Goal: Navigation & Orientation: Understand site structure

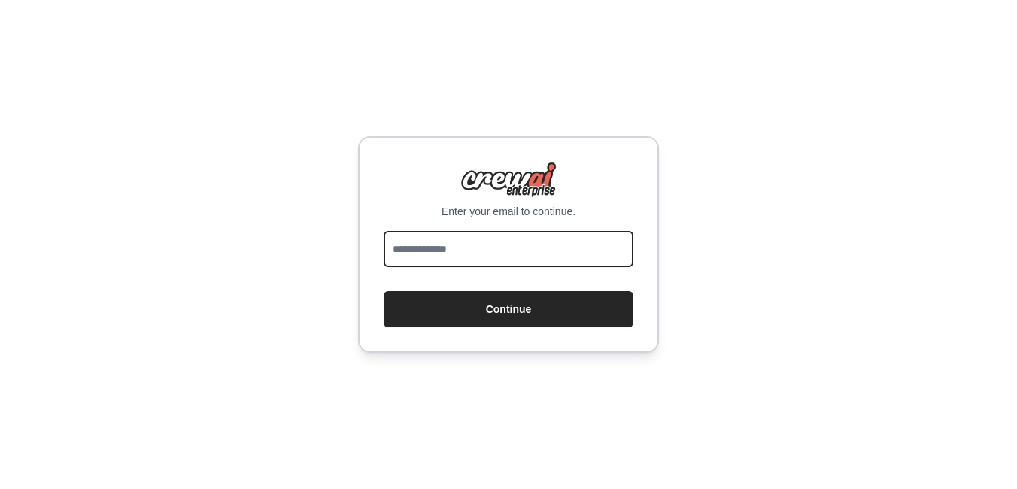
click at [486, 242] on input "email" at bounding box center [509, 249] width 250 height 36
type input "**********"
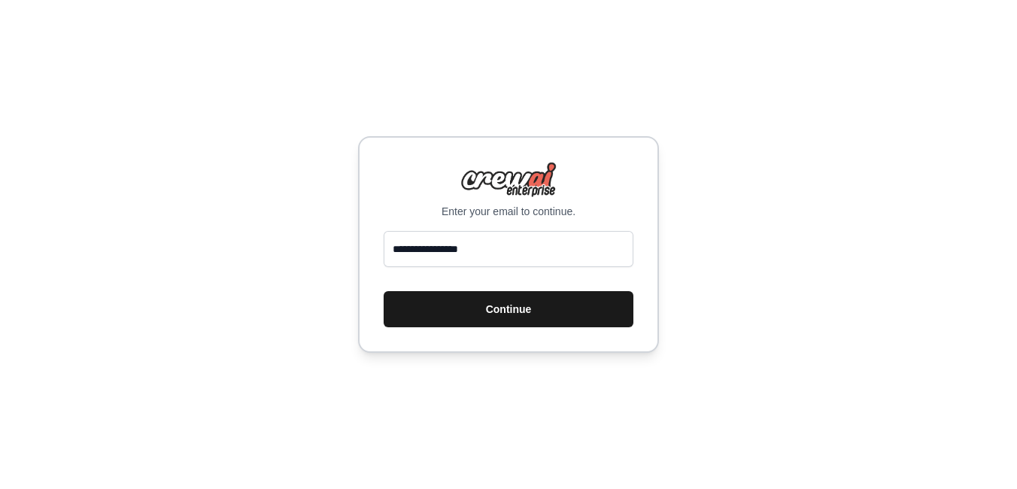
click at [475, 318] on button "Continue" at bounding box center [509, 309] width 250 height 36
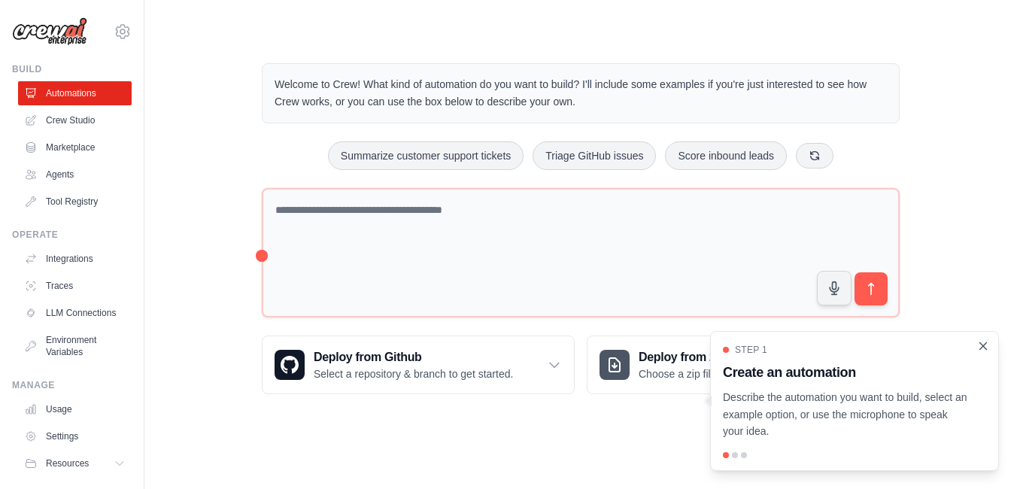
click at [984, 341] on icon "Close walkthrough" at bounding box center [984, 346] width 14 height 14
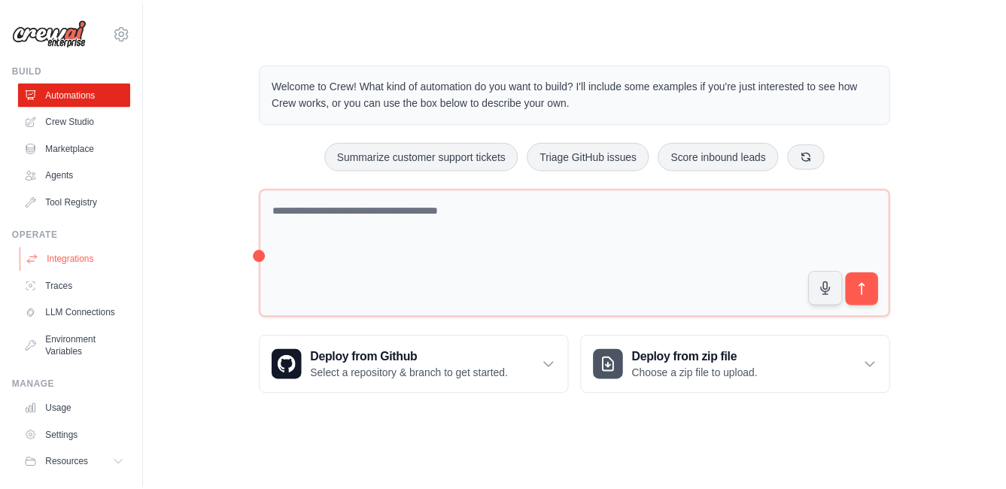
scroll to position [85, 0]
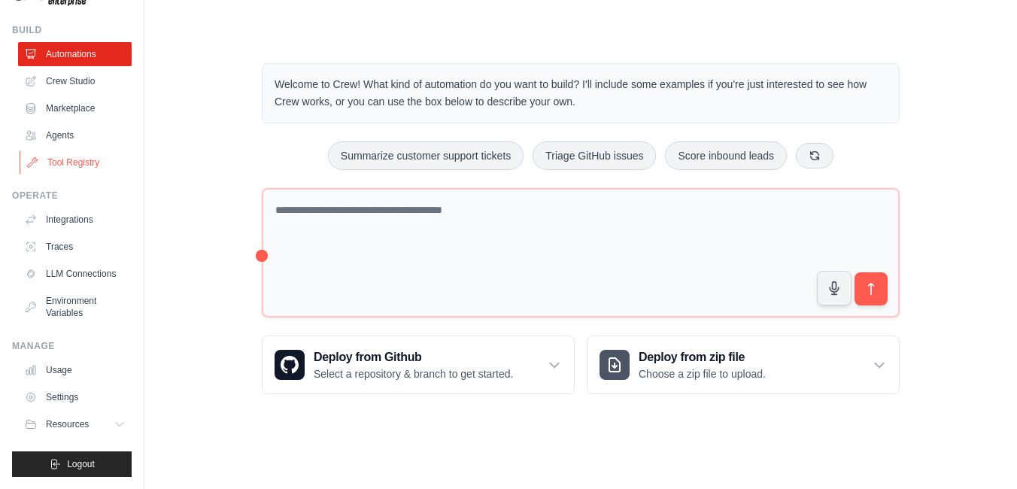
click at [99, 150] on link "Tool Registry" at bounding box center [77, 162] width 114 height 24
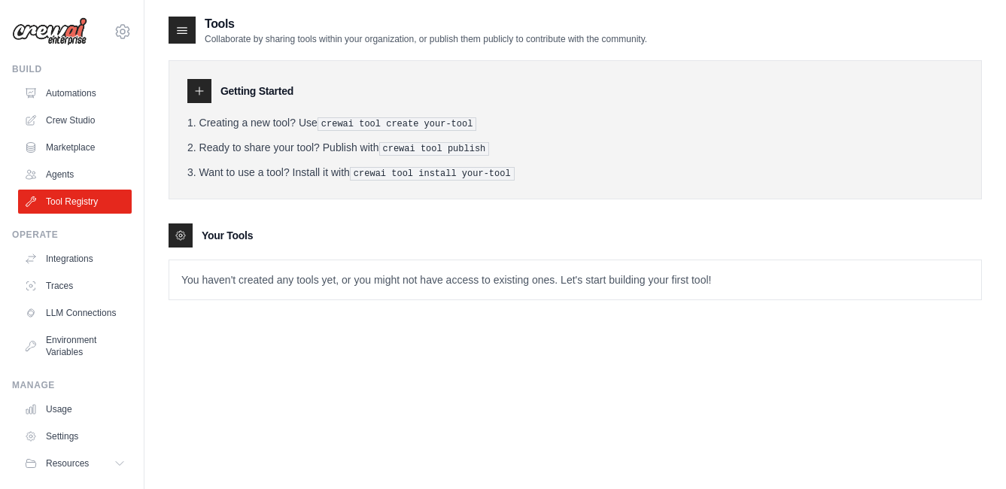
click at [211, 103] on div at bounding box center [199, 91] width 24 height 24
click at [373, 127] on pre "crewai tool create your-tool" at bounding box center [398, 124] width 160 height 14
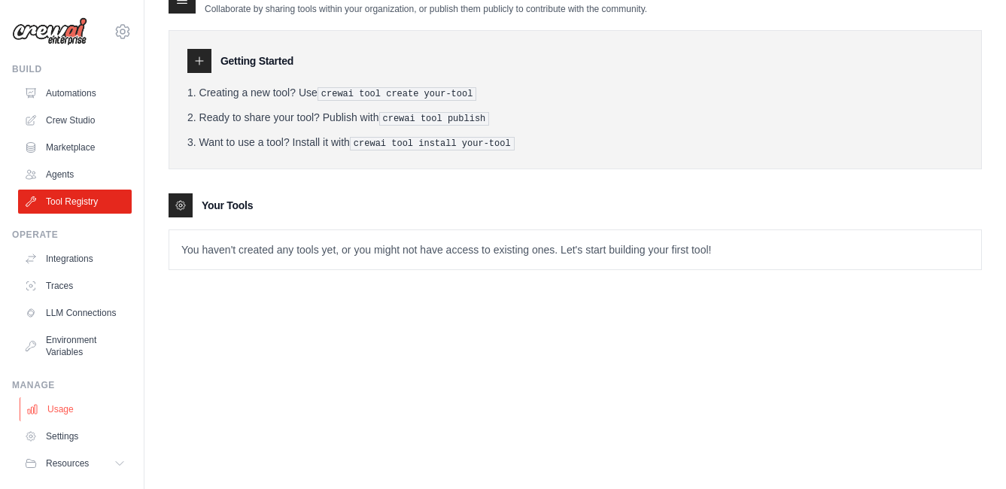
click at [43, 421] on link "Usage" at bounding box center [77, 409] width 114 height 24
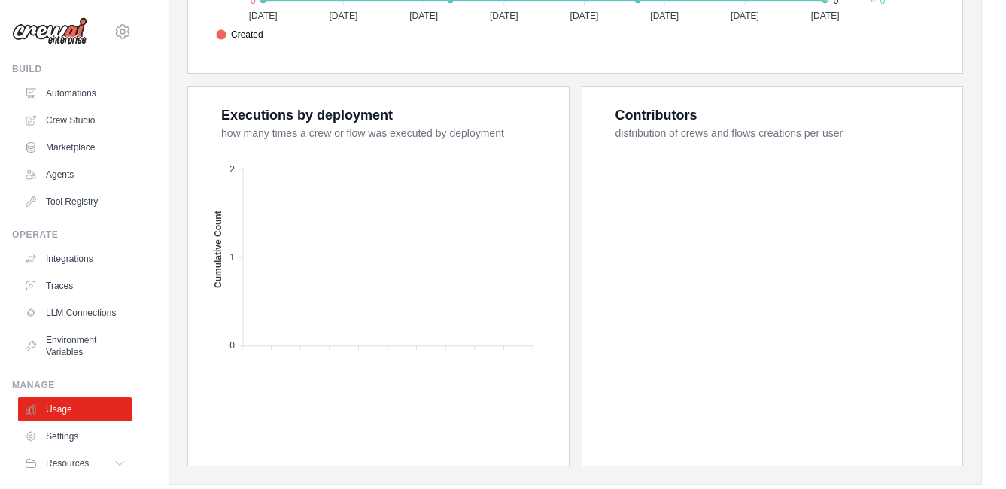
scroll to position [634, 0]
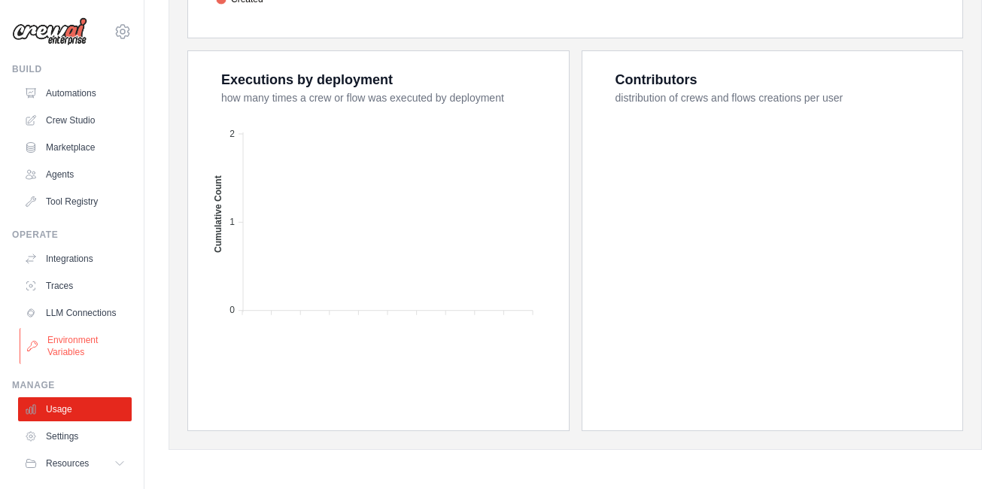
click at [59, 364] on link "Environment Variables" at bounding box center [77, 346] width 114 height 36
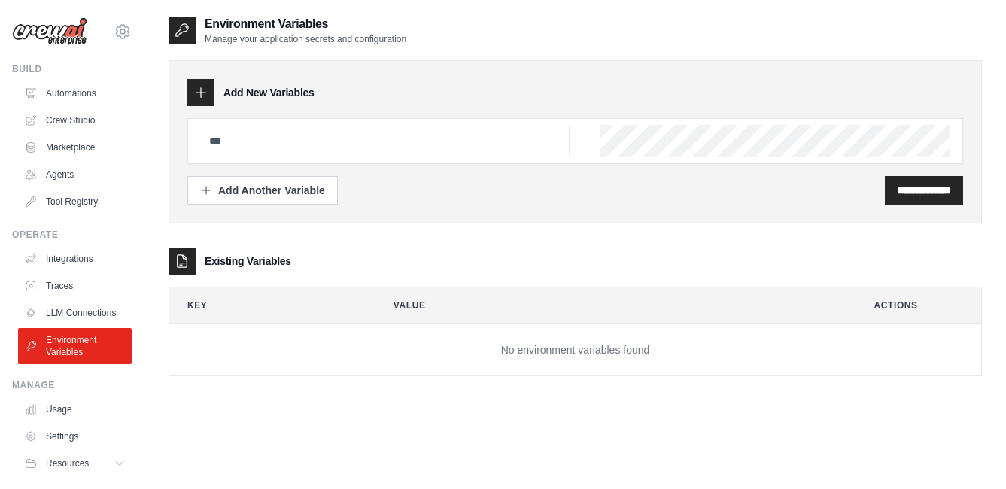
click at [43, 29] on img at bounding box center [49, 31] width 75 height 29
click at [65, 44] on img at bounding box center [49, 31] width 75 height 29
click at [64, 271] on link "Integrations" at bounding box center [77, 259] width 114 height 24
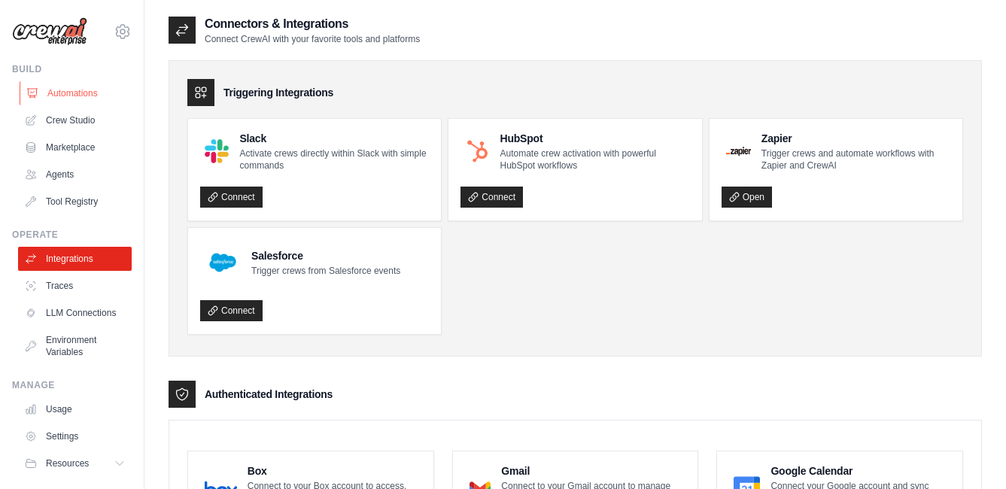
click at [36, 98] on icon at bounding box center [33, 93] width 10 height 9
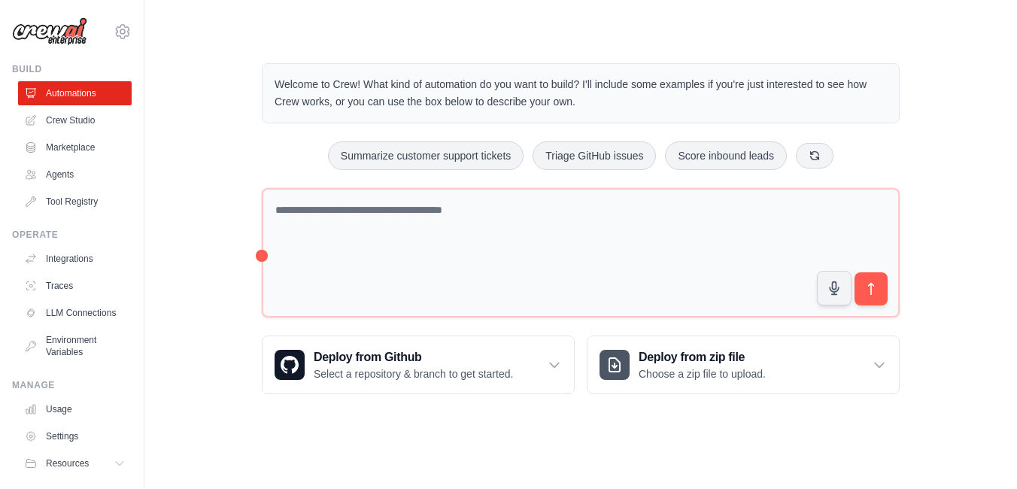
click at [75, 44] on img at bounding box center [49, 31] width 75 height 29
click at [124, 38] on icon at bounding box center [123, 31] width 14 height 13
